Goal: Find specific page/section: Find specific page/section

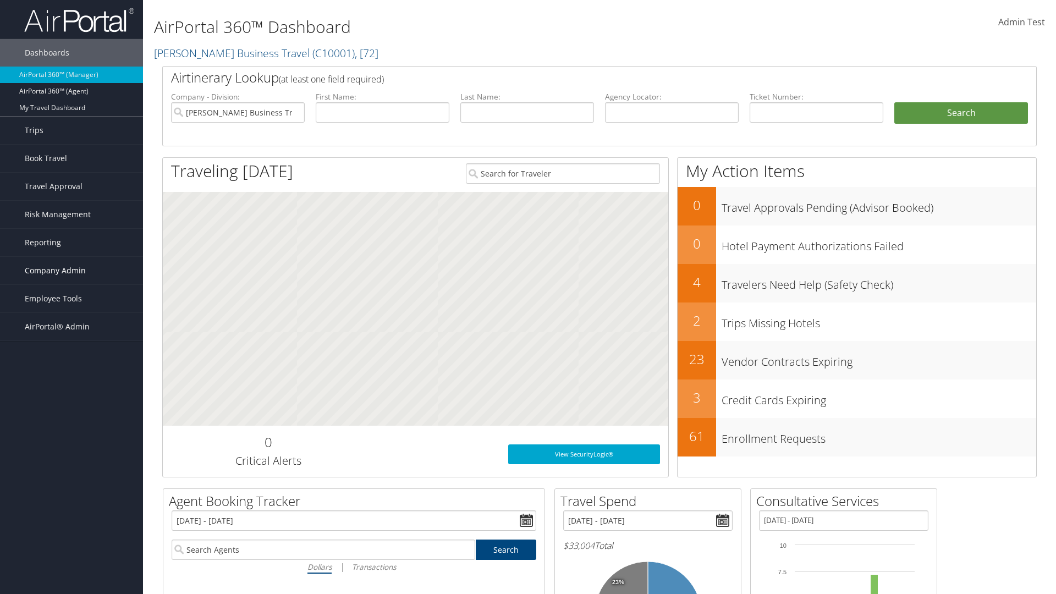
click at [72, 271] on span "Company Admin" at bounding box center [55, 271] width 61 height 28
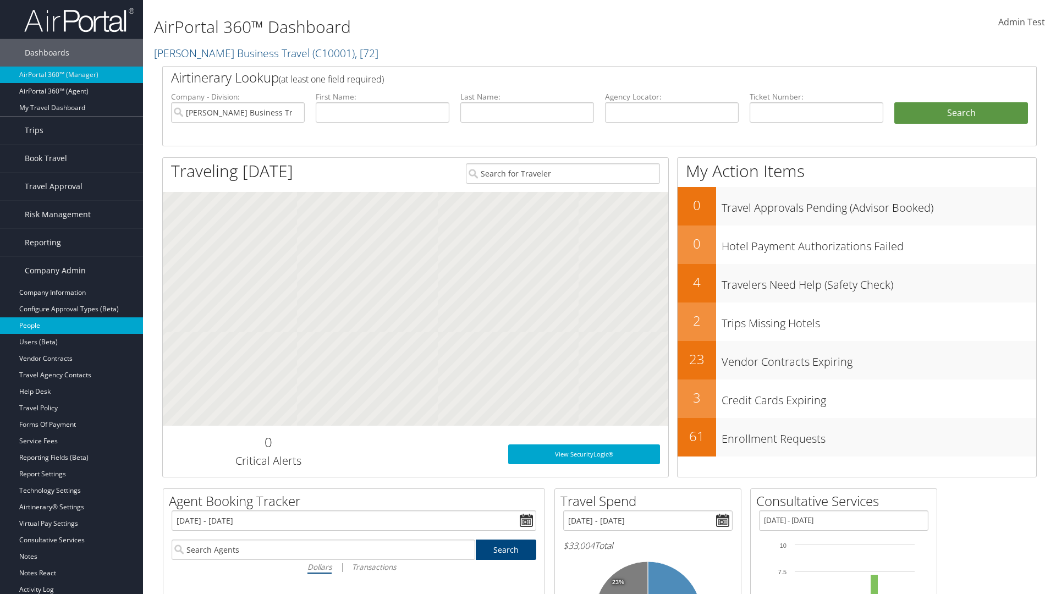
click at [72, 326] on link "People" at bounding box center [71, 325] width 143 height 17
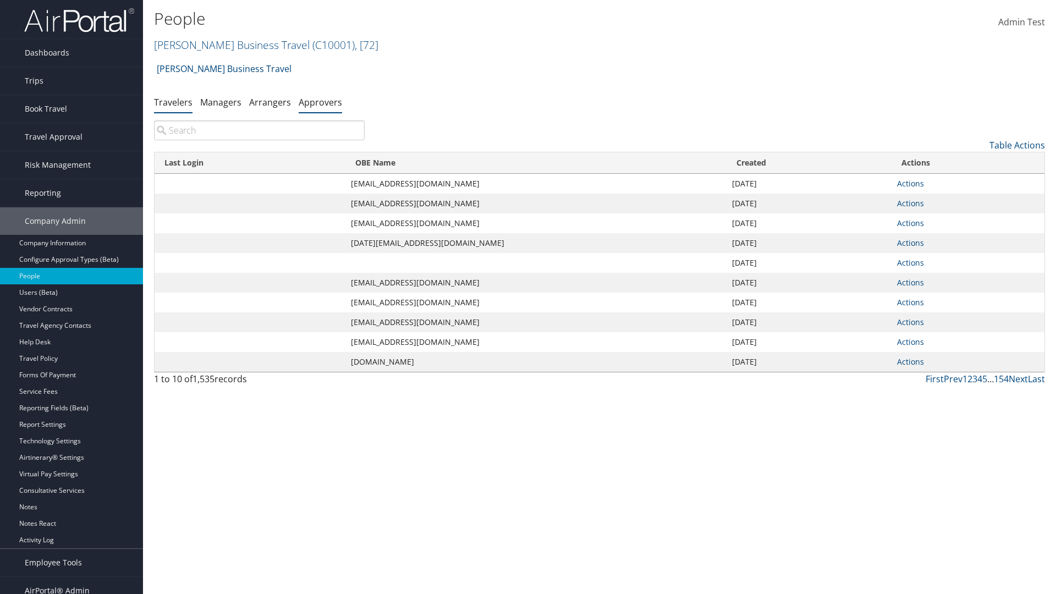
click at [320, 102] on link "Approvers" at bounding box center [320, 102] width 43 height 12
